Goal: Understand process/instructions: Learn how to perform a task or action

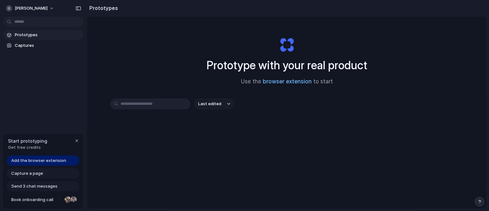
click at [303, 81] on link "browser extension" at bounding box center [287, 81] width 49 height 6
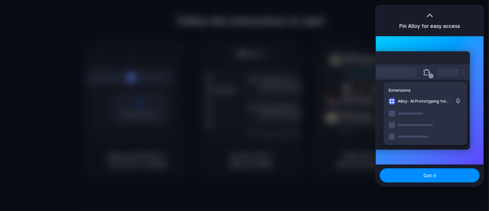
click at [455, 1] on div at bounding box center [244, 105] width 489 height 211
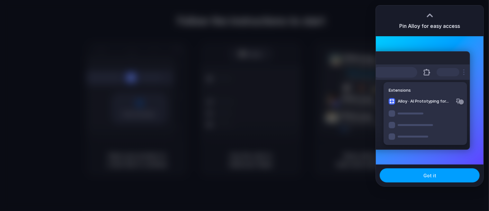
click at [421, 176] on button "Got it" at bounding box center [429, 176] width 100 height 14
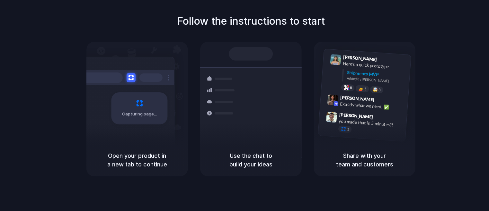
click at [146, 109] on div "Capturing page" at bounding box center [139, 108] width 56 height 32
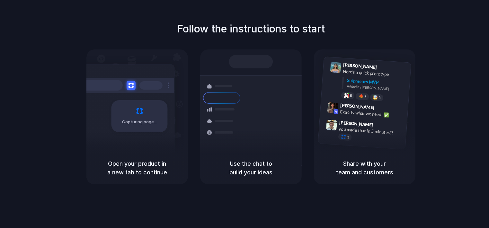
drag, startPoint x: 343, startPoint y: 11, endPoint x: 370, endPoint y: 44, distance: 43.3
click at [370, 44] on div "Follow the instructions to start Capturing page Open your product in a new tab …" at bounding box center [250, 120] width 501 height 241
